Goal: Information Seeking & Learning: Learn about a topic

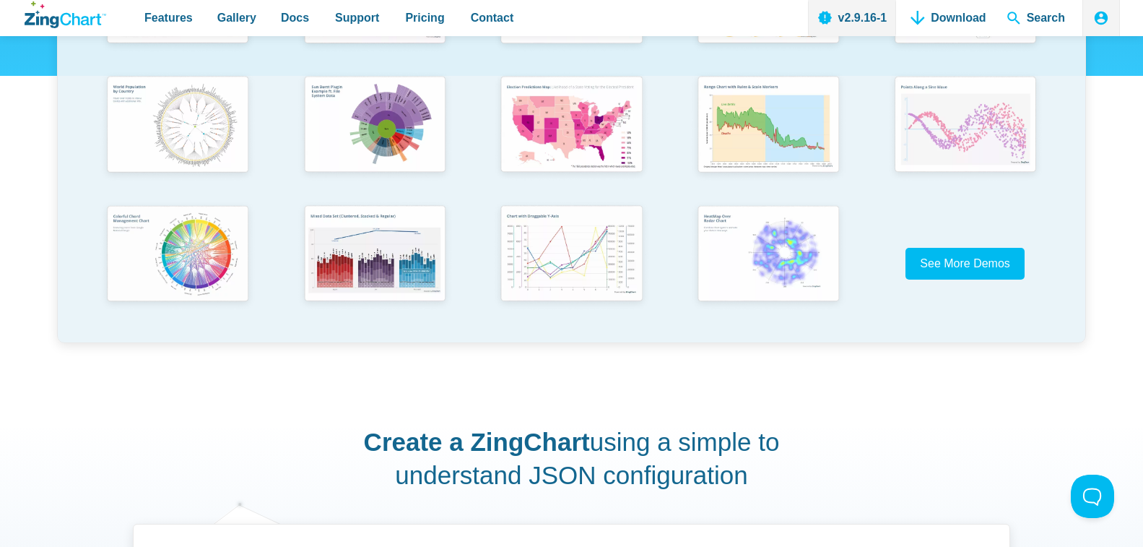
scroll to position [433, 0]
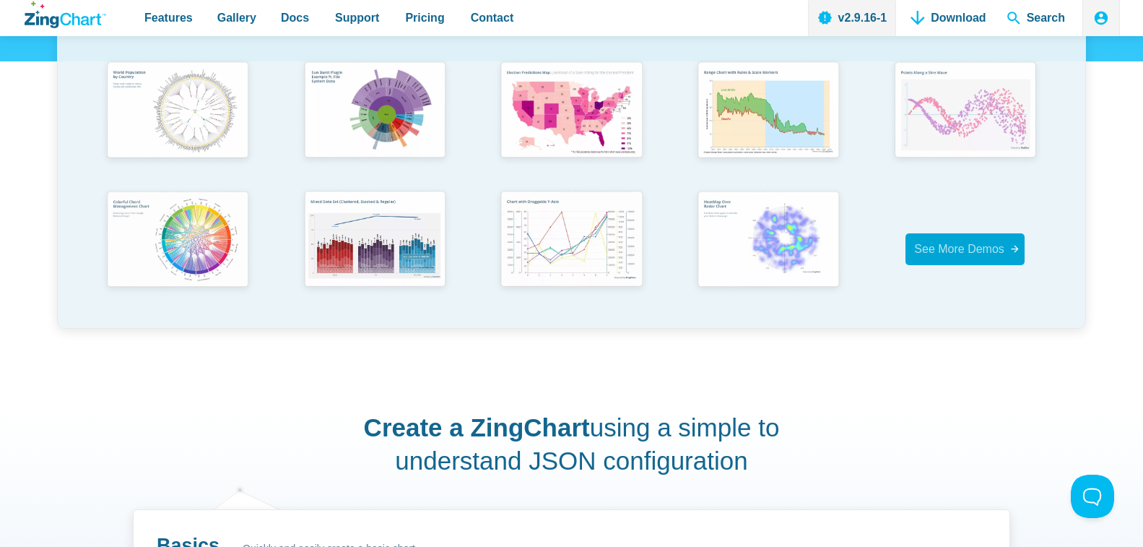
click at [928, 255] on span "See More Demos" at bounding box center [959, 249] width 90 height 12
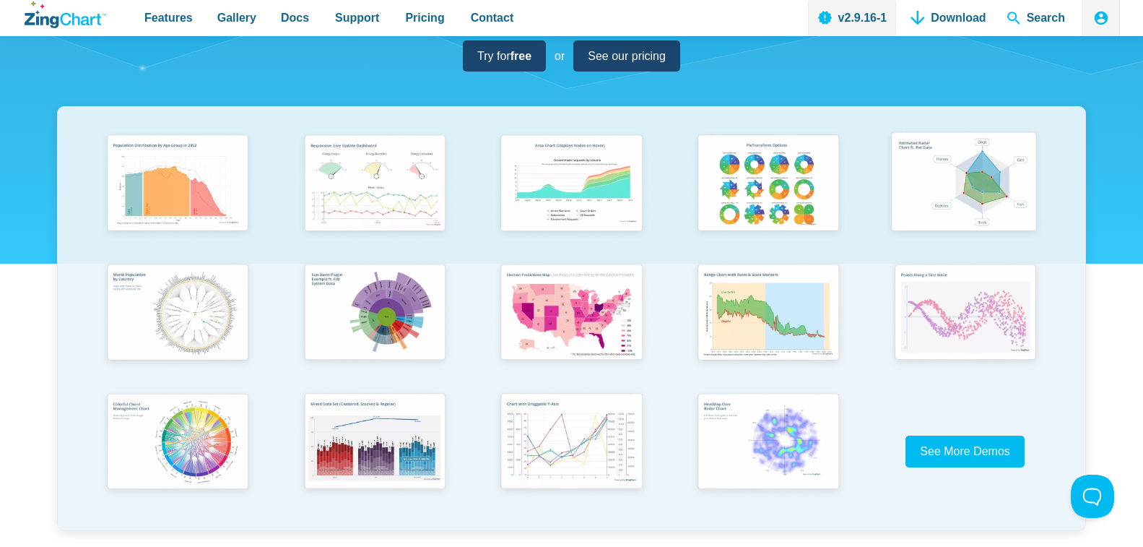
click at [951, 196] on img "App Content" at bounding box center [964, 184] width 163 height 116
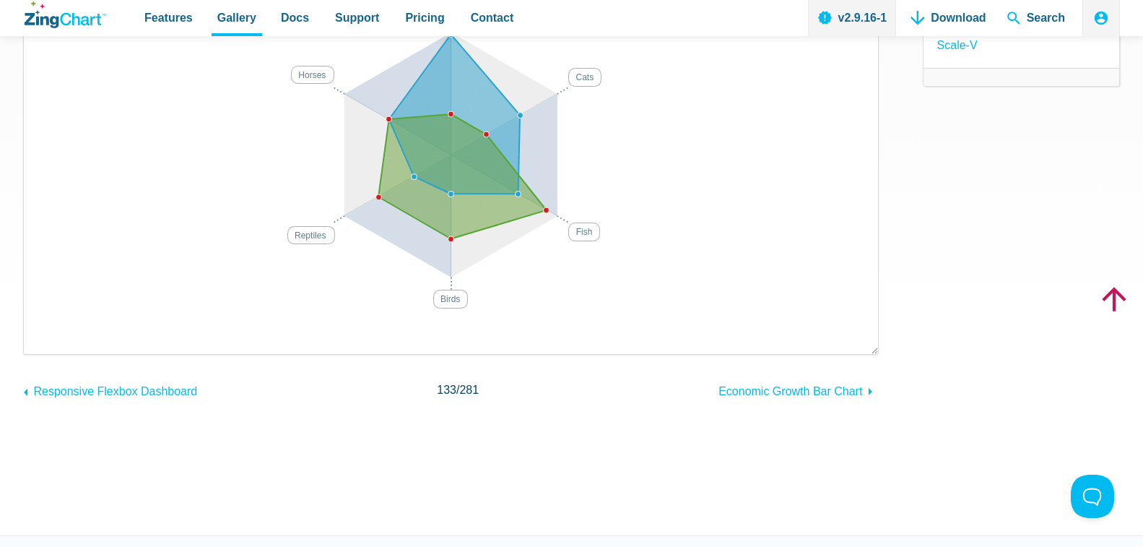
scroll to position [289, 0]
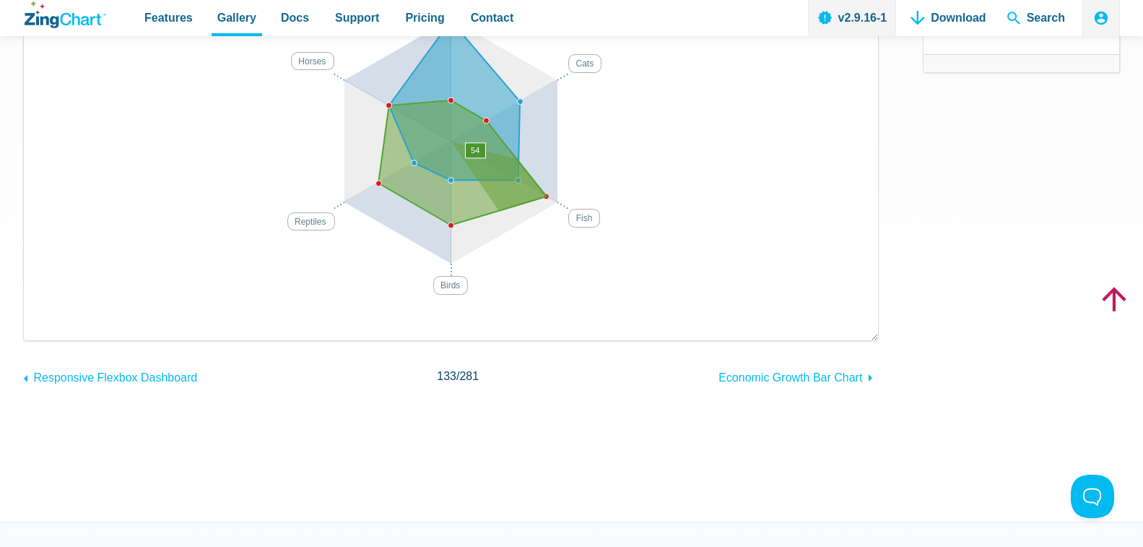
click at [38, 320] on area "App Content" at bounding box center [38, 320] width 0 height 0
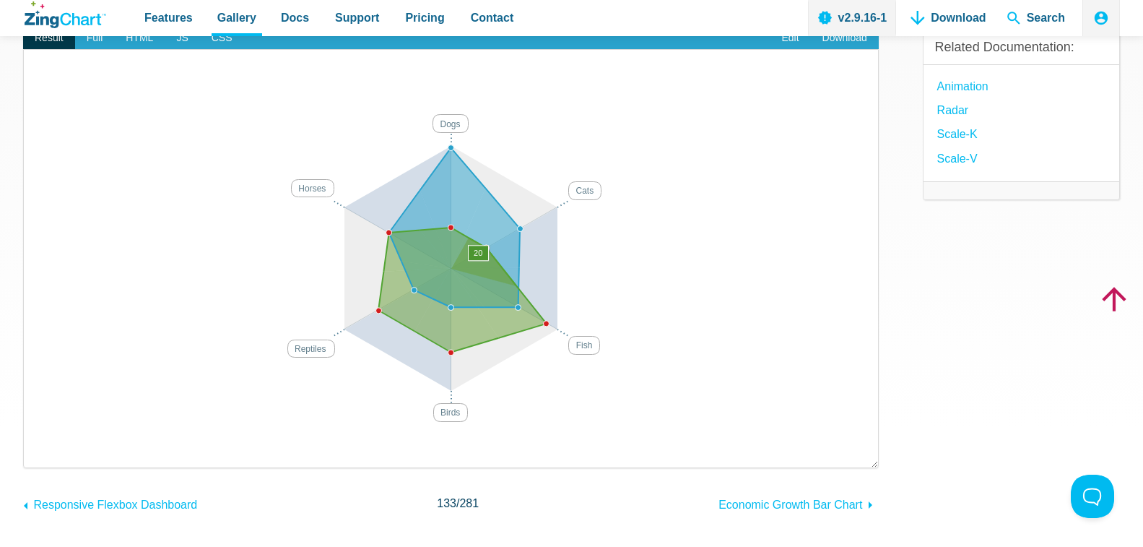
scroll to position [72, 0]
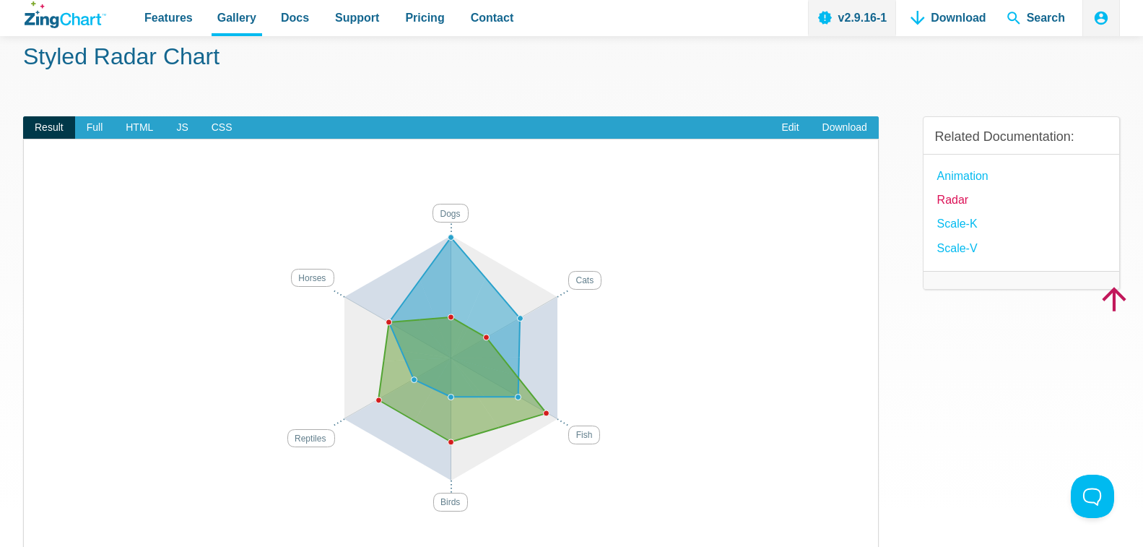
click at [945, 197] on link "Radar" at bounding box center [954, 200] width 32 height 20
